Goal: Find specific page/section: Find specific page/section

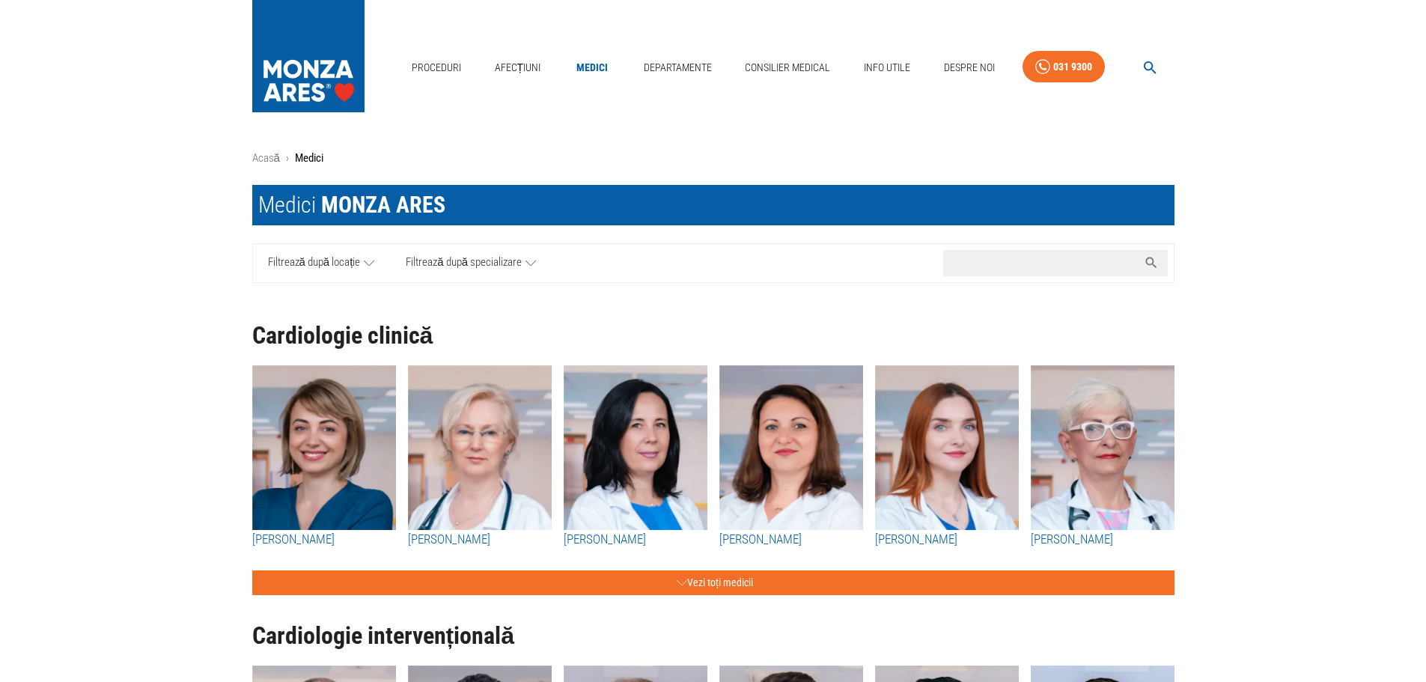
click at [985, 271] on input "Caută nume medic..." at bounding box center [1040, 263] width 195 height 26
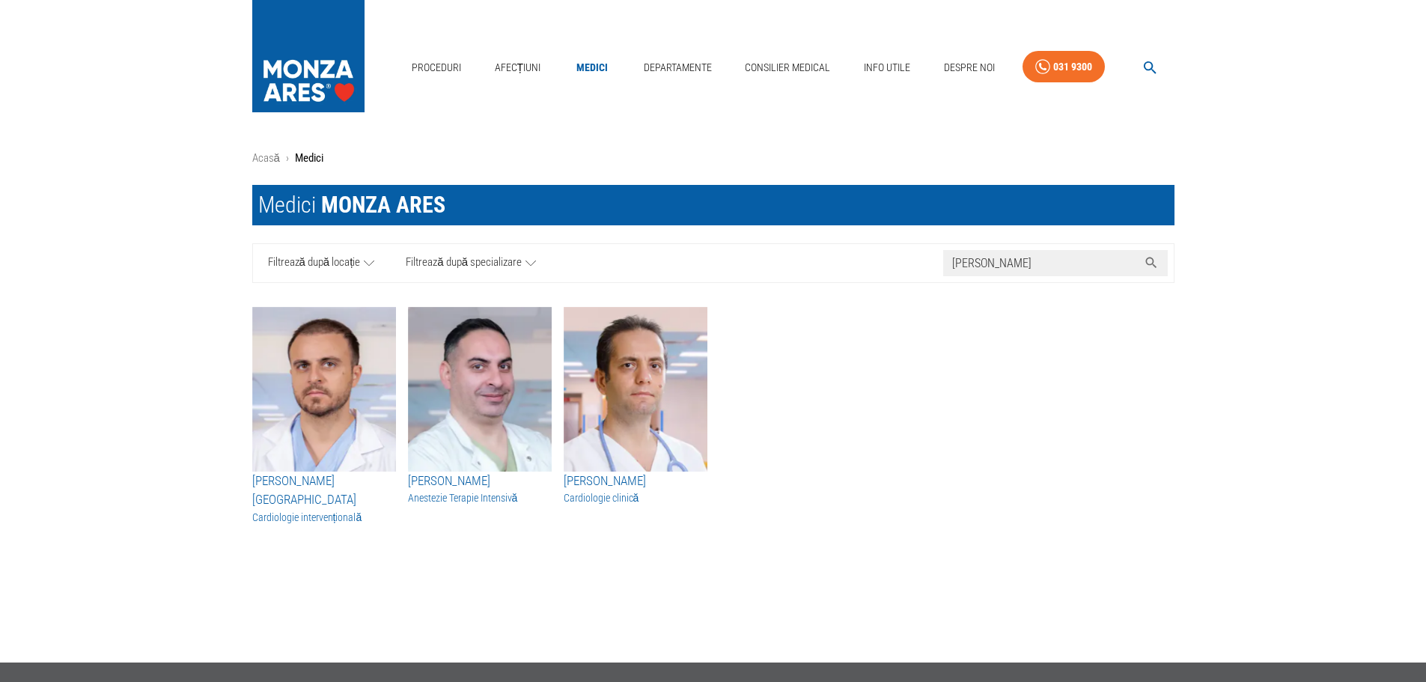
type input "[PERSON_NAME]"
click at [624, 496] on h3 "Cardiologie clinică" at bounding box center [636, 497] width 144 height 15
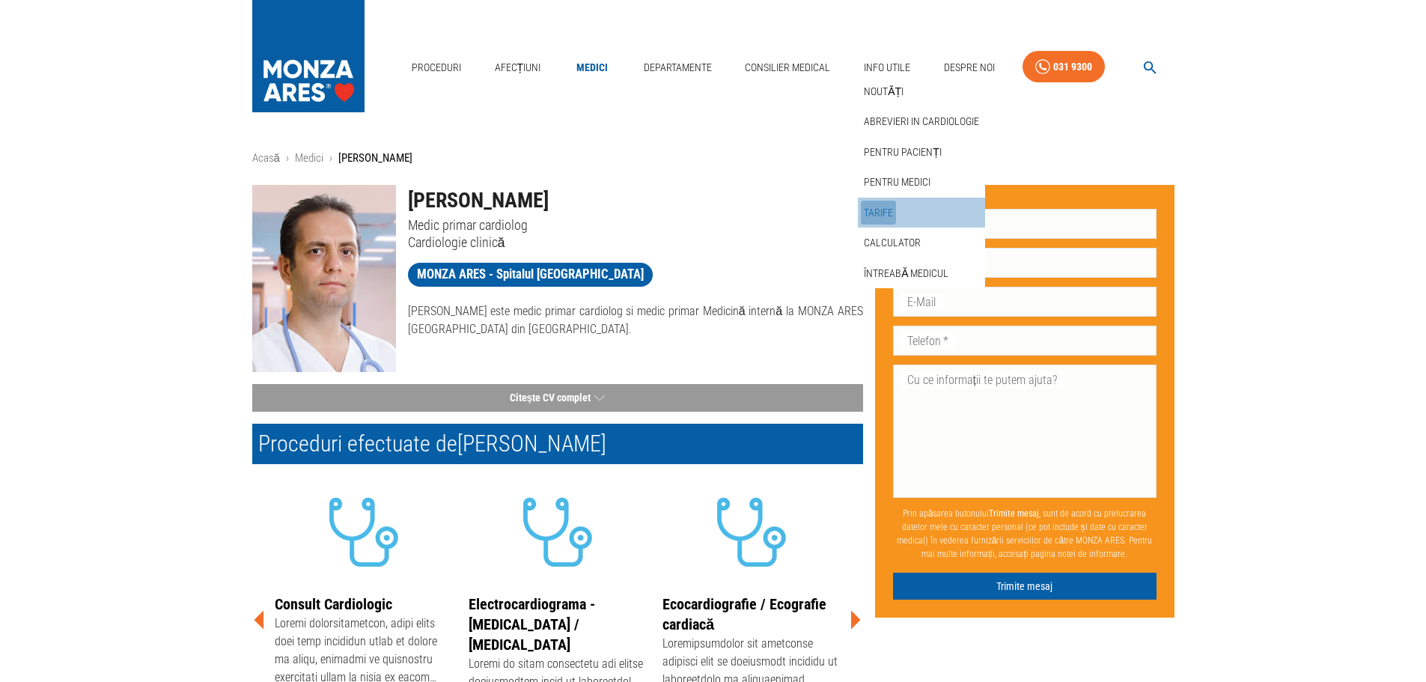
click at [875, 212] on link "Tarife" at bounding box center [878, 213] width 35 height 25
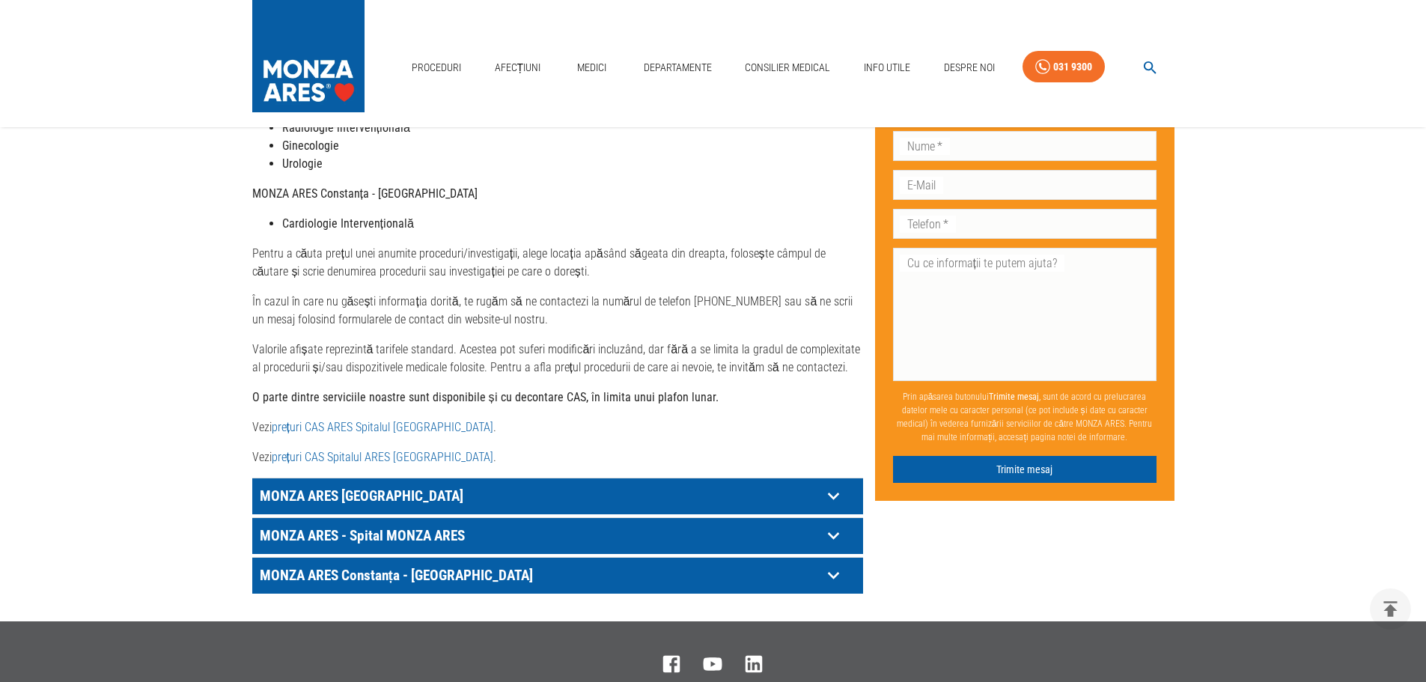
scroll to position [599, 0]
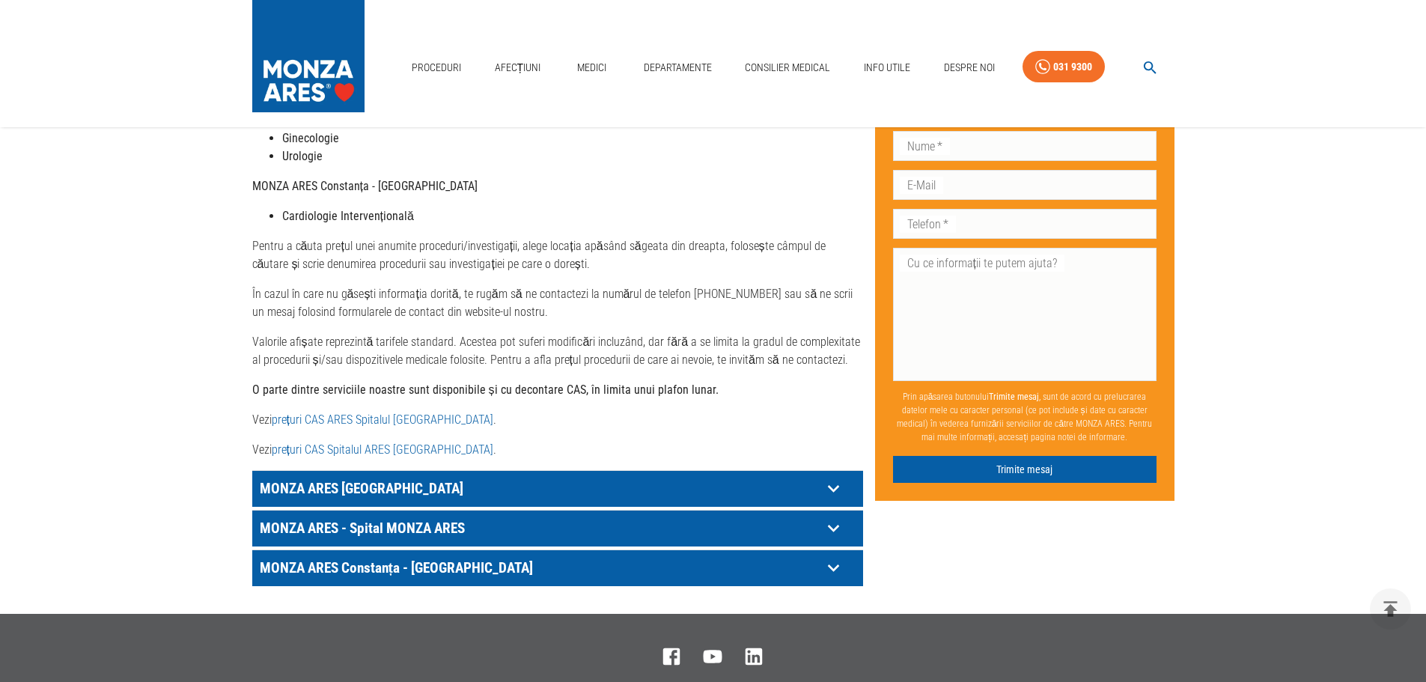
click at [375, 477] on p "MONZA ARES [GEOGRAPHIC_DATA]" at bounding box center [539, 488] width 566 height 23
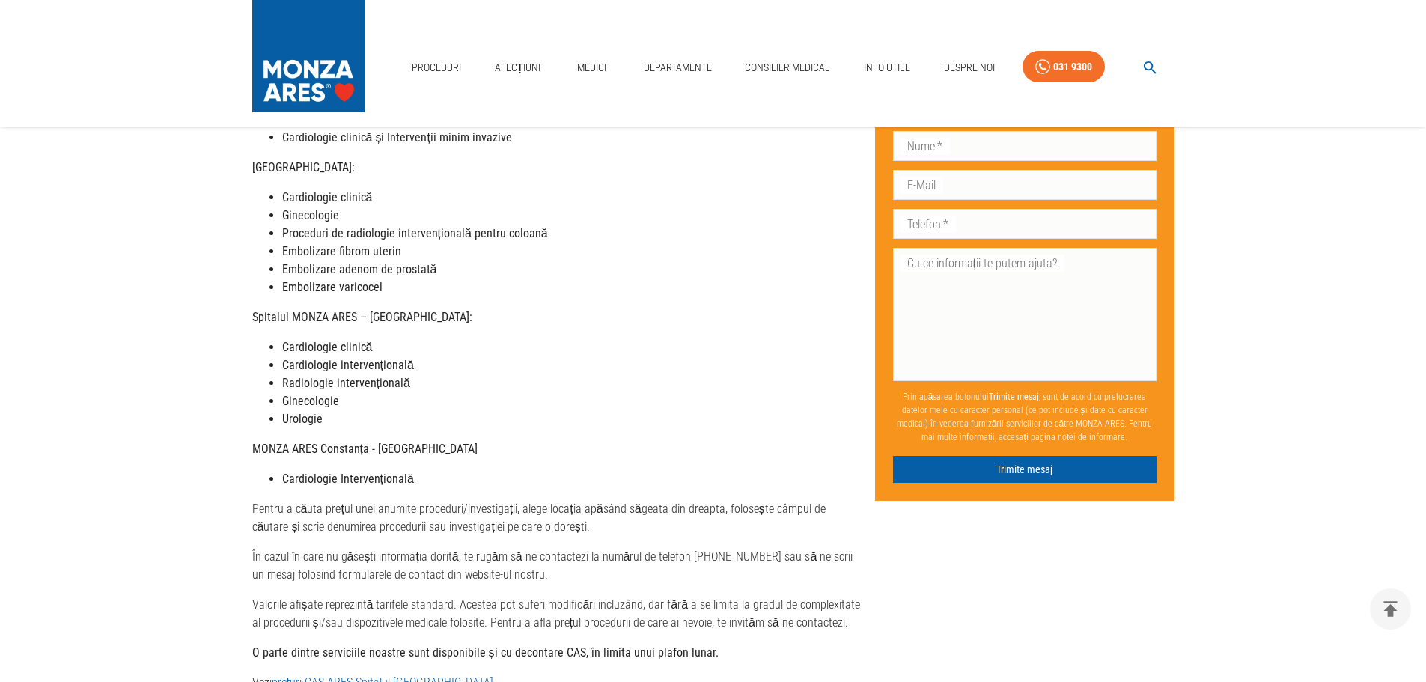
scroll to position [299, 0]
